Goal: Transaction & Acquisition: Purchase product/service

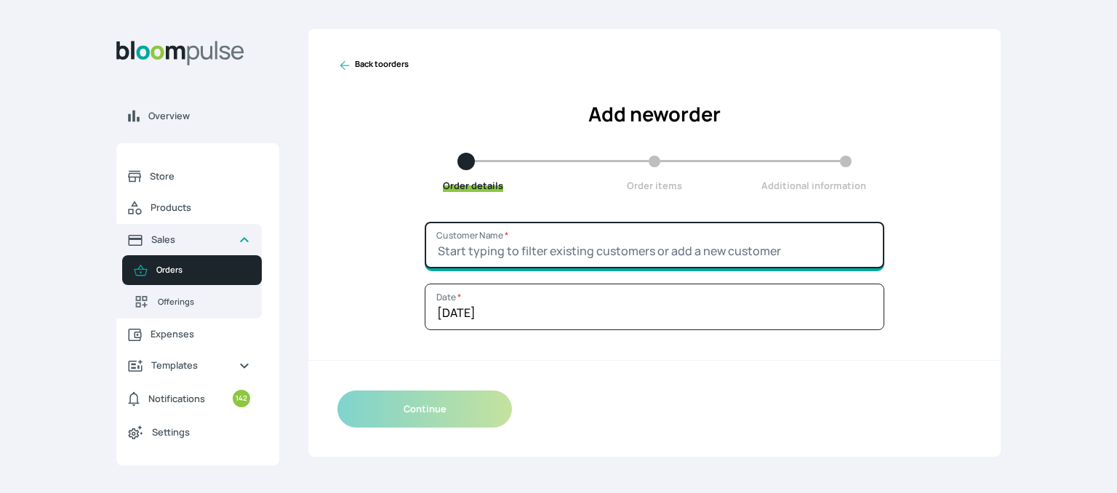
click at [516, 252] on input "Customer Name *" at bounding box center [654, 245] width 459 height 47
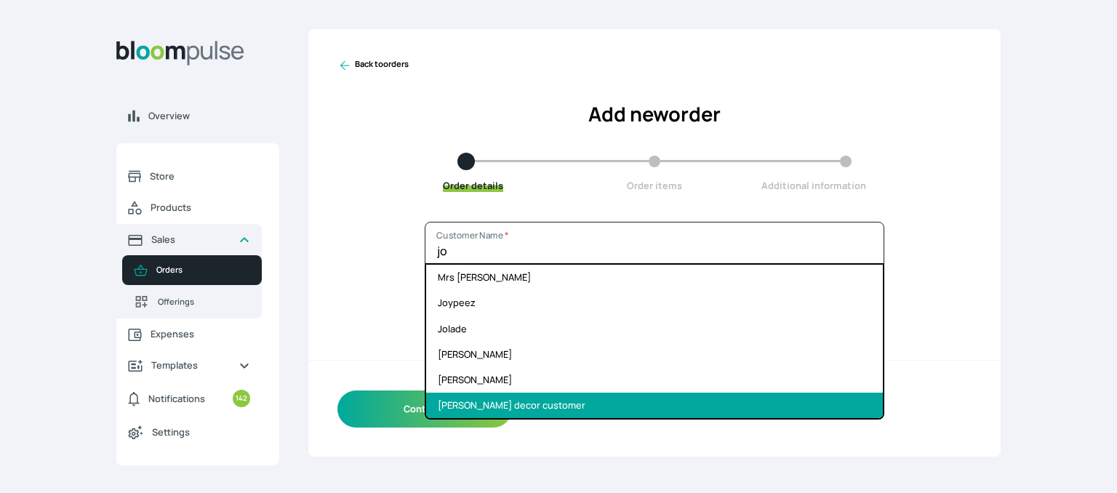
click at [512, 404] on li "[PERSON_NAME] decor customer" at bounding box center [654, 405] width 457 height 25
type input "[PERSON_NAME] decor customer"
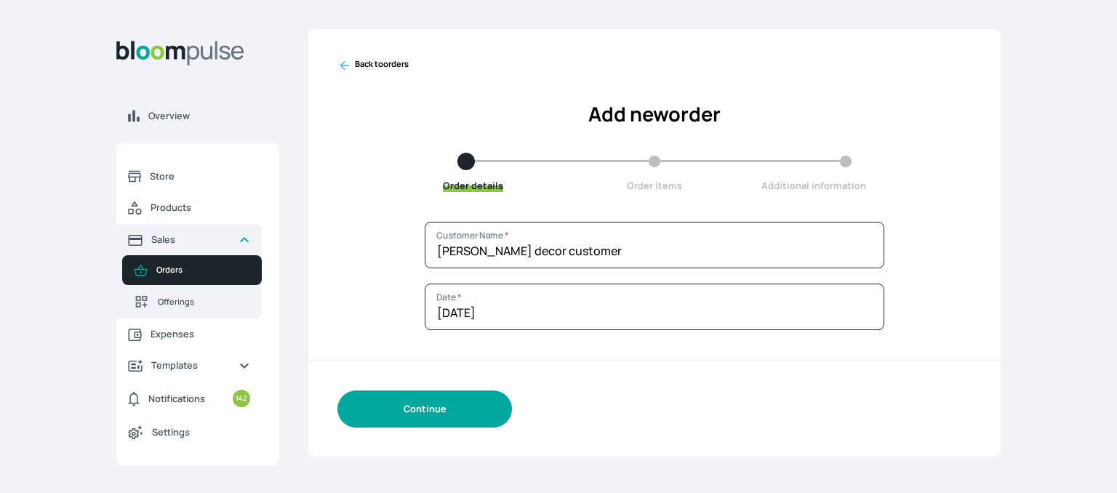
click at [435, 403] on button "Continue" at bounding box center [424, 408] width 174 height 37
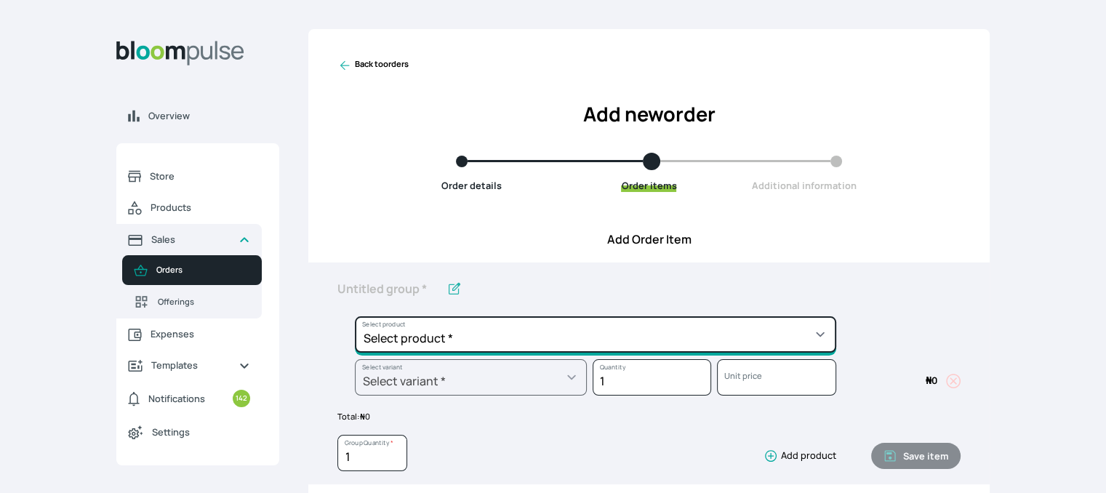
click at [541, 339] on select "Select product * Cake Decoration for 8inches High Chocolate oil based Round Cak…" at bounding box center [595, 334] width 481 height 36
select select "49426e7e-6d78-4aff-80b2-0dfc408de078"
click at [355, 316] on select "Select product * Cake Decoration for 8inches High Chocolate oil based Round Cak…" at bounding box center [595, 334] width 481 height 36
type input "Vanilla oil based Round Cake"
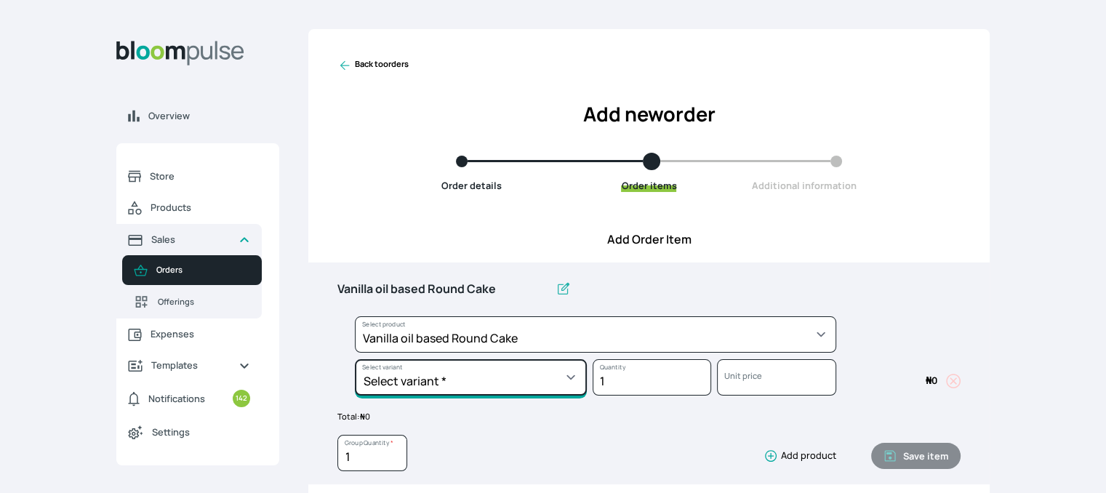
click at [523, 384] on select "Select variant * 10inches 11inches 12inches 6inches 7inches 8inches 9inches" at bounding box center [471, 377] width 232 height 36
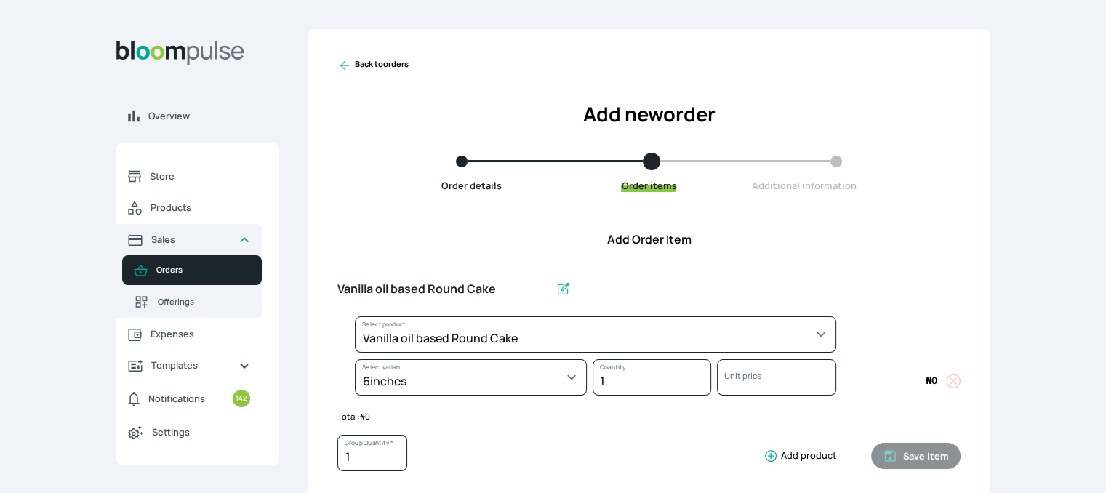
select select "49426e7e-6d78-4aff-80b2-0dfc408de078"
select select "99749d96-3b79-40b0-9bc8-fa882aa5ad00"
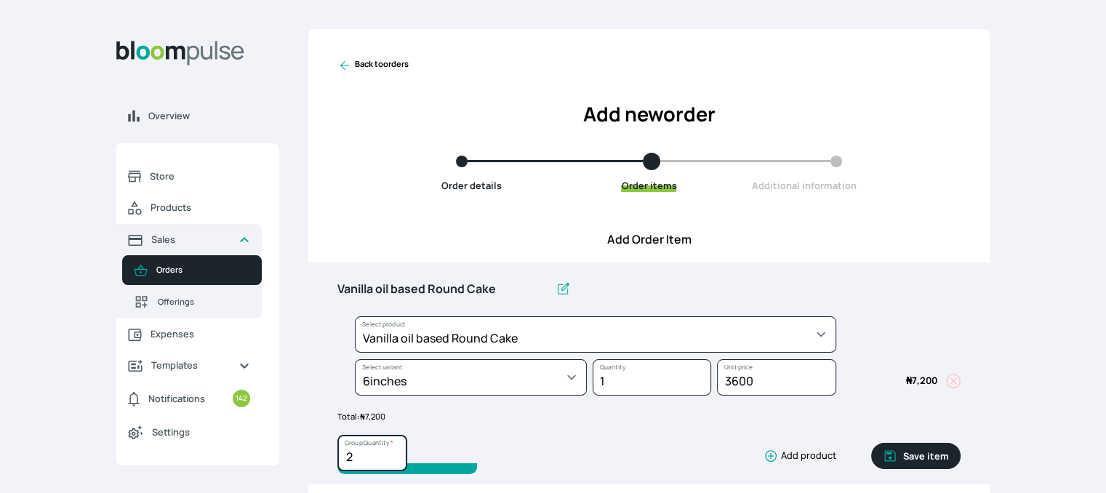
type input "2"
click at [393, 452] on input "2" at bounding box center [372, 453] width 70 height 36
click at [934, 457] on button "Save item" at bounding box center [915, 456] width 89 height 26
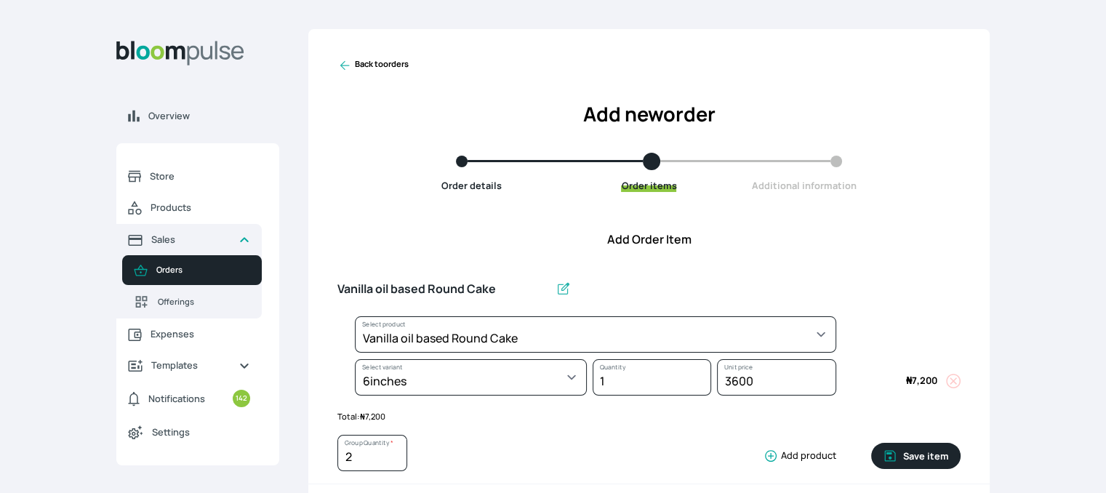
type input "1"
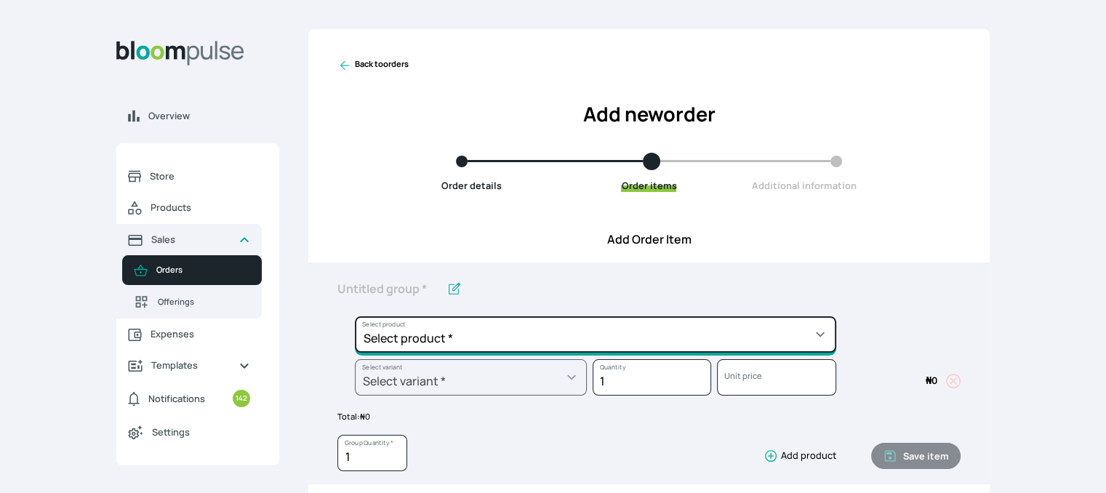
click at [537, 334] on select "Select product * Cake Decoration for 8inches High Chocolate oil based Round Cak…" at bounding box center [595, 334] width 481 height 36
select select "0a3636f1-4902-403d-89c1-f5465b9229a0"
click at [355, 316] on select "Select product * Cake Decoration for 8inches High Chocolate oil based Round Cak…" at bounding box center [595, 334] width 481 height 36
type input "Chocolate oil based Round Cake"
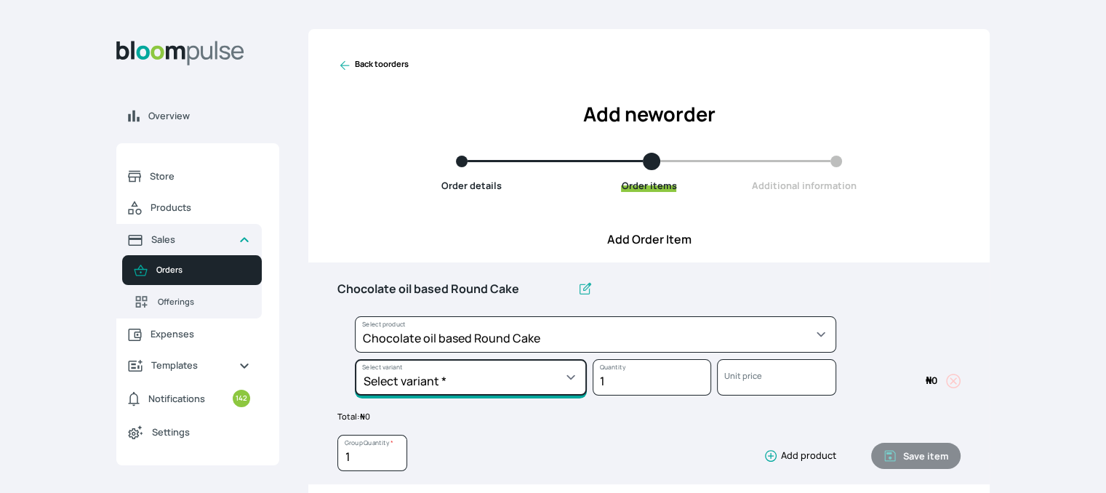
click at [532, 377] on select "Select variant * 10inches 11inches 12inches 6inches 7inches 8inches 9inches" at bounding box center [471, 377] width 232 height 36
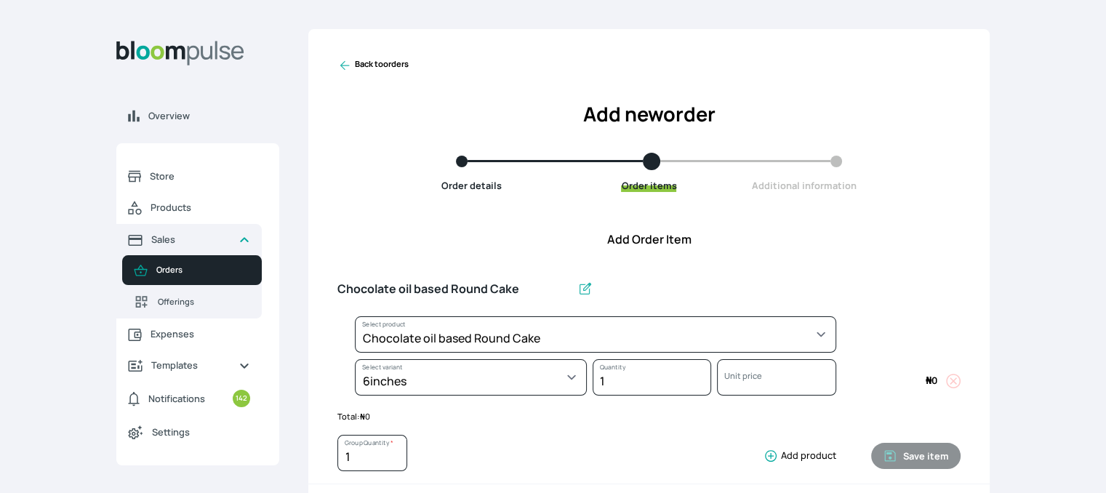
select select "0a3636f1-4902-403d-89c1-f5465b9229a0"
select select "430dc832-116b-4f0b-ac5d-bc426ed0a68c"
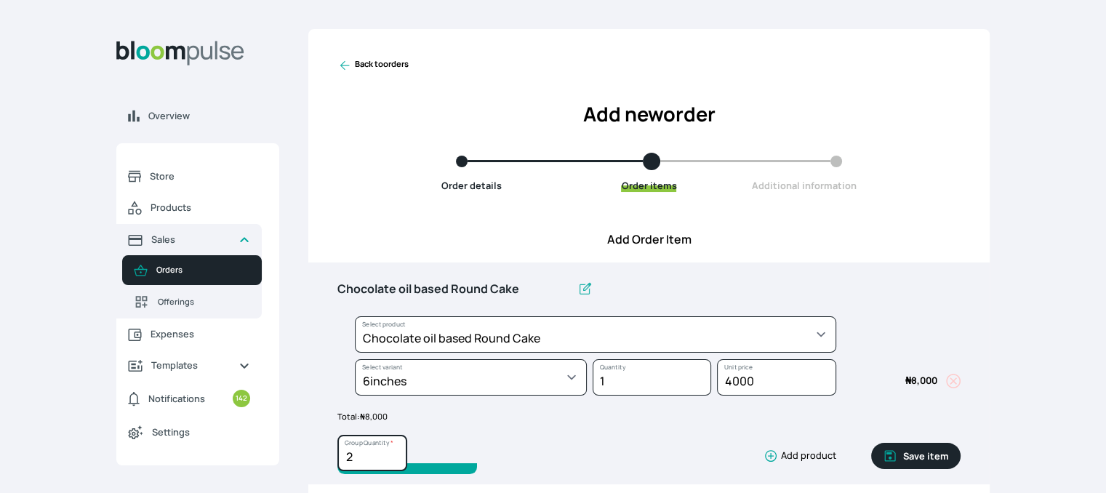
type input "2"
click at [396, 451] on input "2" at bounding box center [372, 453] width 70 height 36
click at [912, 457] on button "Save item" at bounding box center [915, 456] width 89 height 26
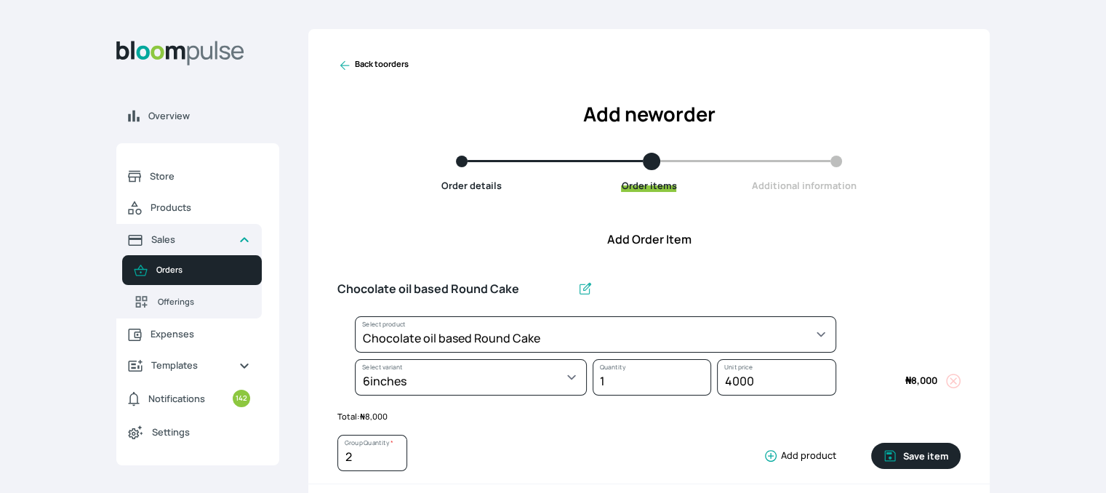
type input "1"
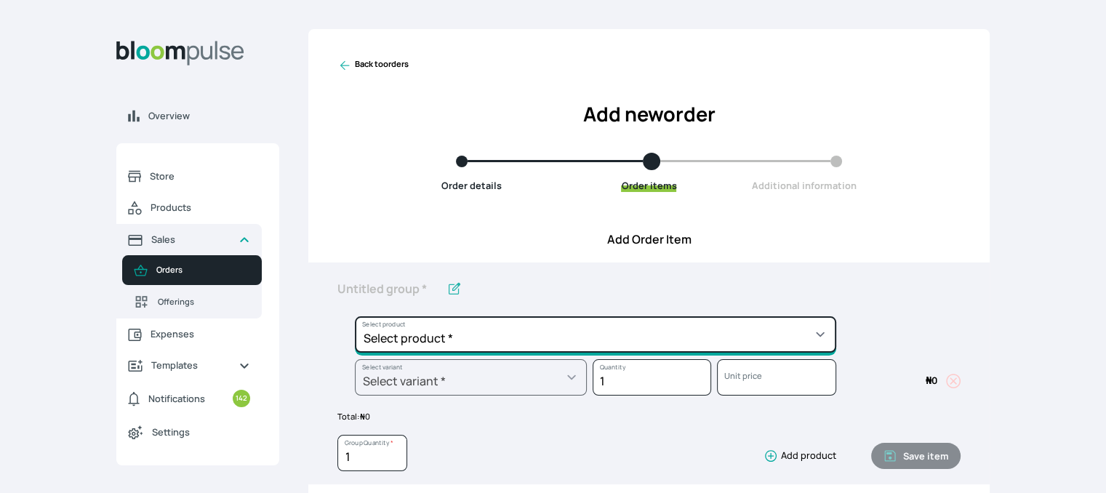
click at [491, 334] on select "Select product * Cake Decoration for 8inches High Chocolate oil based Round Cak…" at bounding box center [595, 334] width 481 height 36
select select "308ec9aa-9c9b-4c8b-9137-5de2303ab237"
click at [355, 316] on select "Select product * Cake Decoration for 8inches High Chocolate oil based Round Cak…" at bounding box center [595, 334] width 481 height 36
type input "Redvelvet oil based Round Cake"
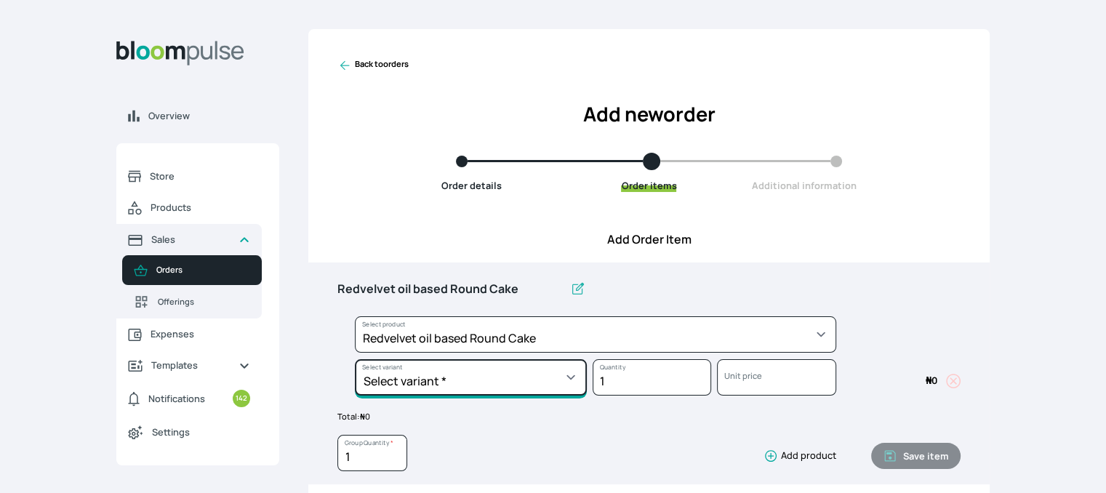
click at [491, 385] on select "Select variant * 10inches 11inches 12inches 6inches 7inches 8inches 9inches" at bounding box center [471, 377] width 232 height 36
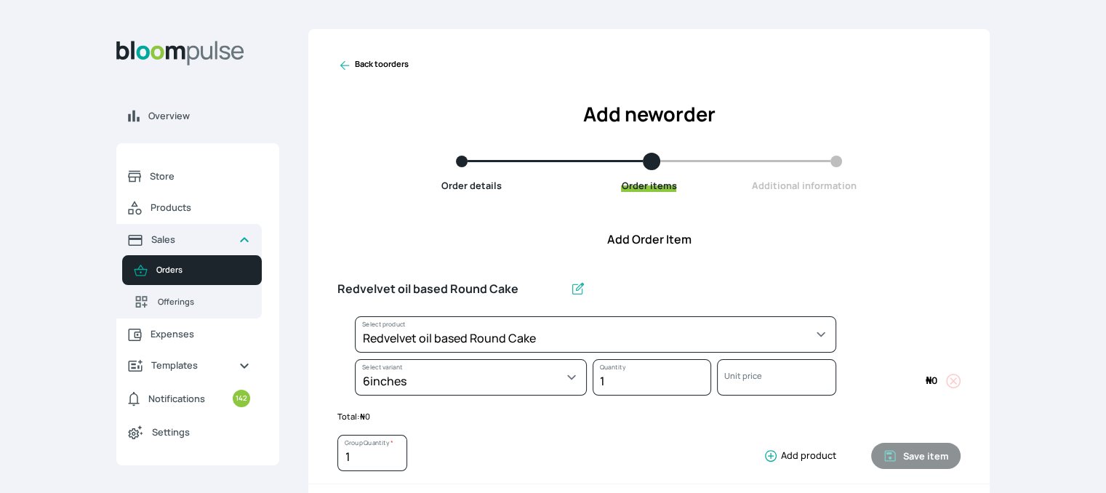
select select "308ec9aa-9c9b-4c8b-9137-5de2303ab237"
select select "539ea3f9-7b58-4ed5-a6fa-3c2a5292c254"
